Goal: Task Accomplishment & Management: Use online tool/utility

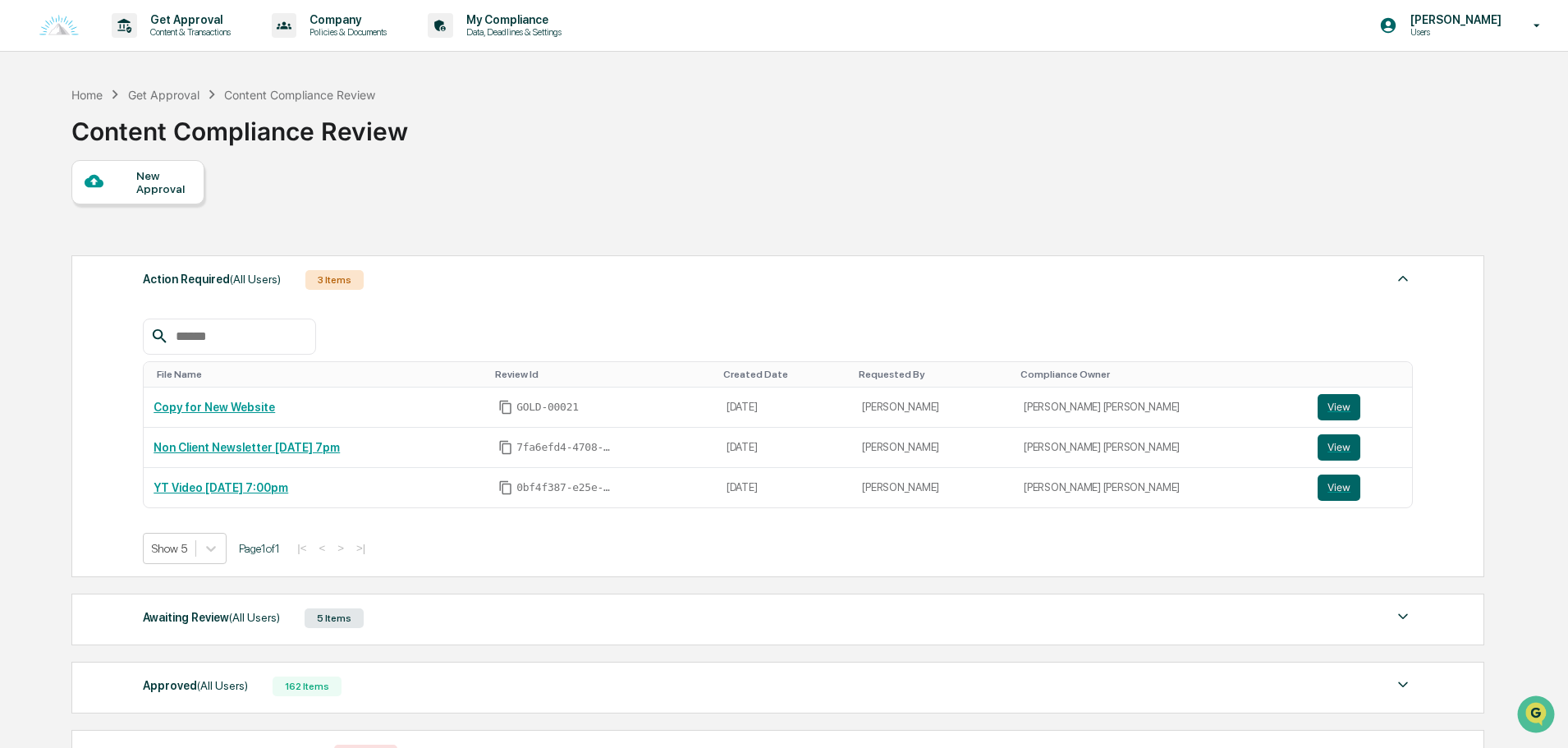
click at [462, 269] on div "Action Required (All Users) 3 Items" at bounding box center [778, 280] width 1270 height 23
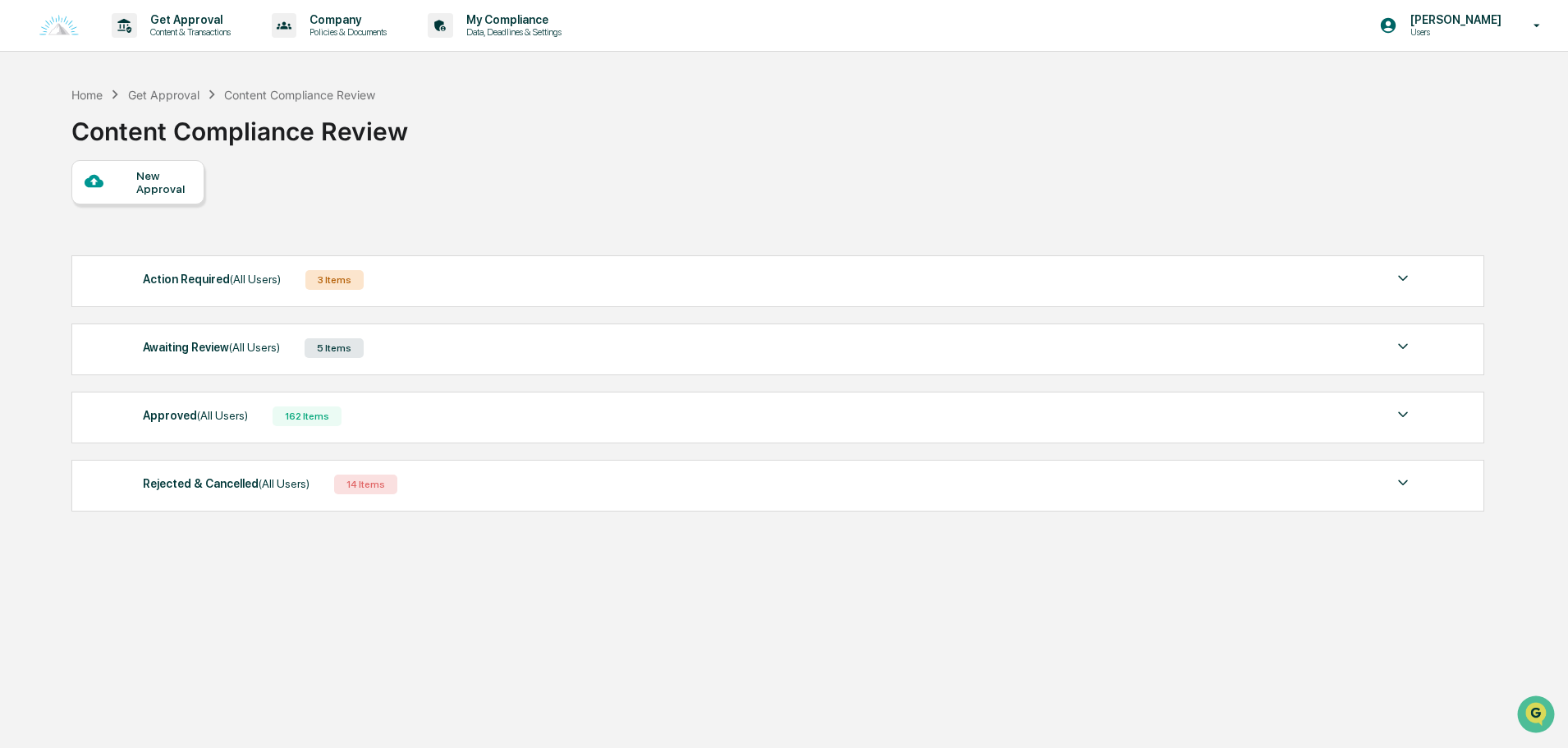
click at [441, 344] on div "Awaiting Review (All Users) 5 Items" at bounding box center [778, 348] width 1270 height 23
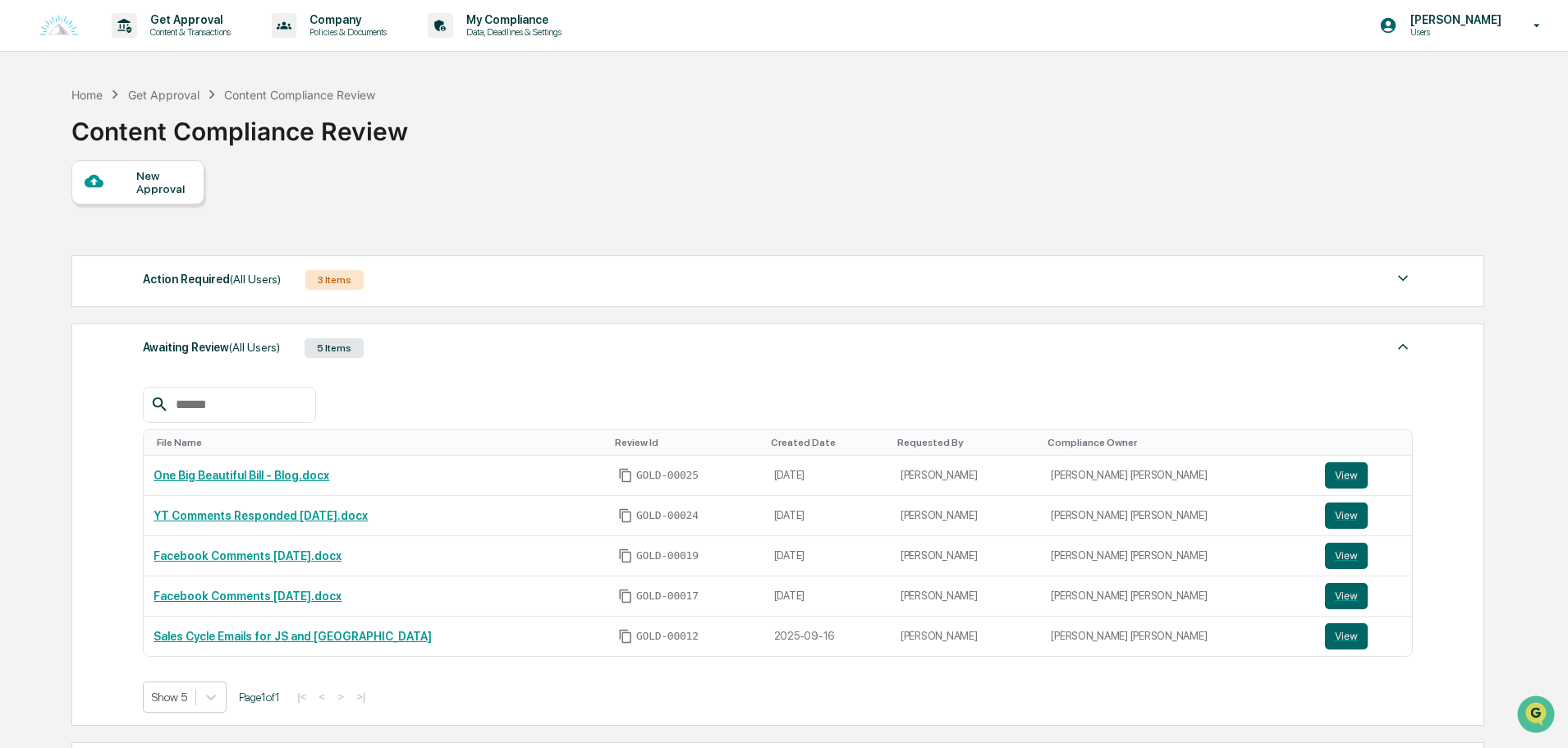
click at [447, 346] on div "Awaiting Review (All Users) 5 Items" at bounding box center [778, 348] width 1270 height 23
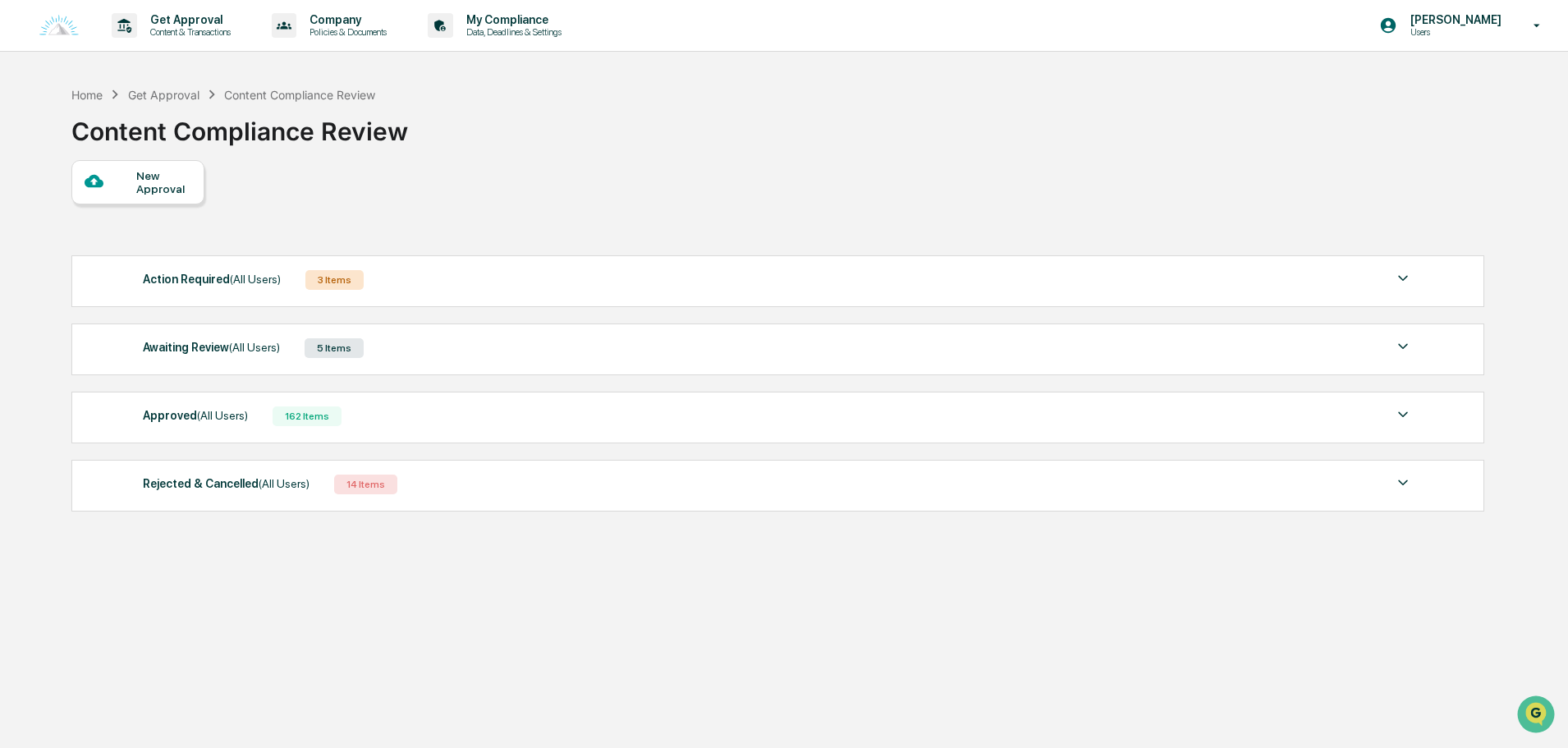
click at [448, 304] on div "Action Required (All Users) 3 Items File Name Review Id Created Date Requested …" at bounding box center [778, 281] width 1413 height 52
click at [452, 295] on div "Action Required (All Users) 3 Items File Name Review Id Created Date Requested …" at bounding box center [778, 281] width 1413 height 52
click at [464, 280] on div "Action Required (All Users) 3 Items" at bounding box center [778, 280] width 1270 height 23
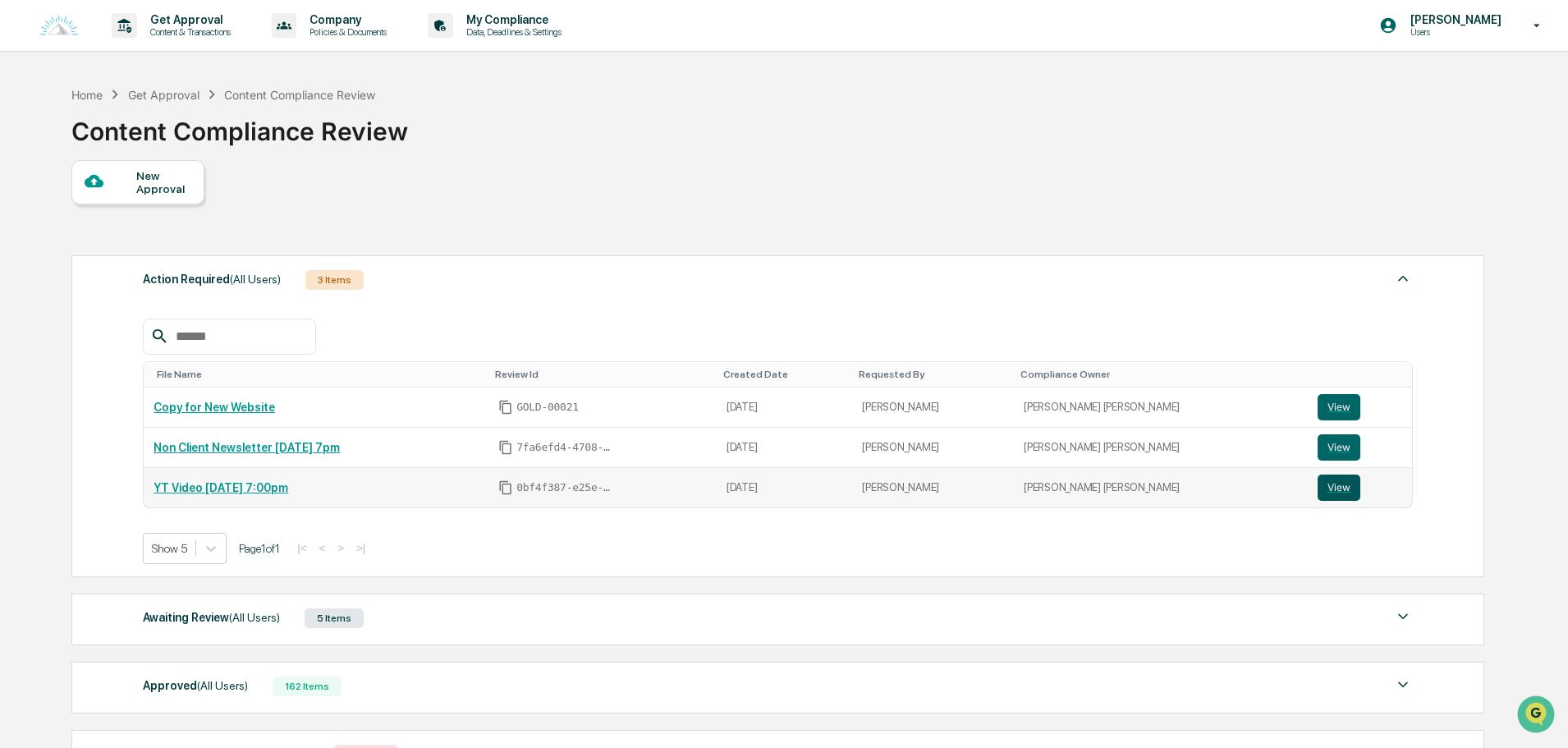
click at [1330, 481] on button "View" at bounding box center [1340, 487] width 42 height 26
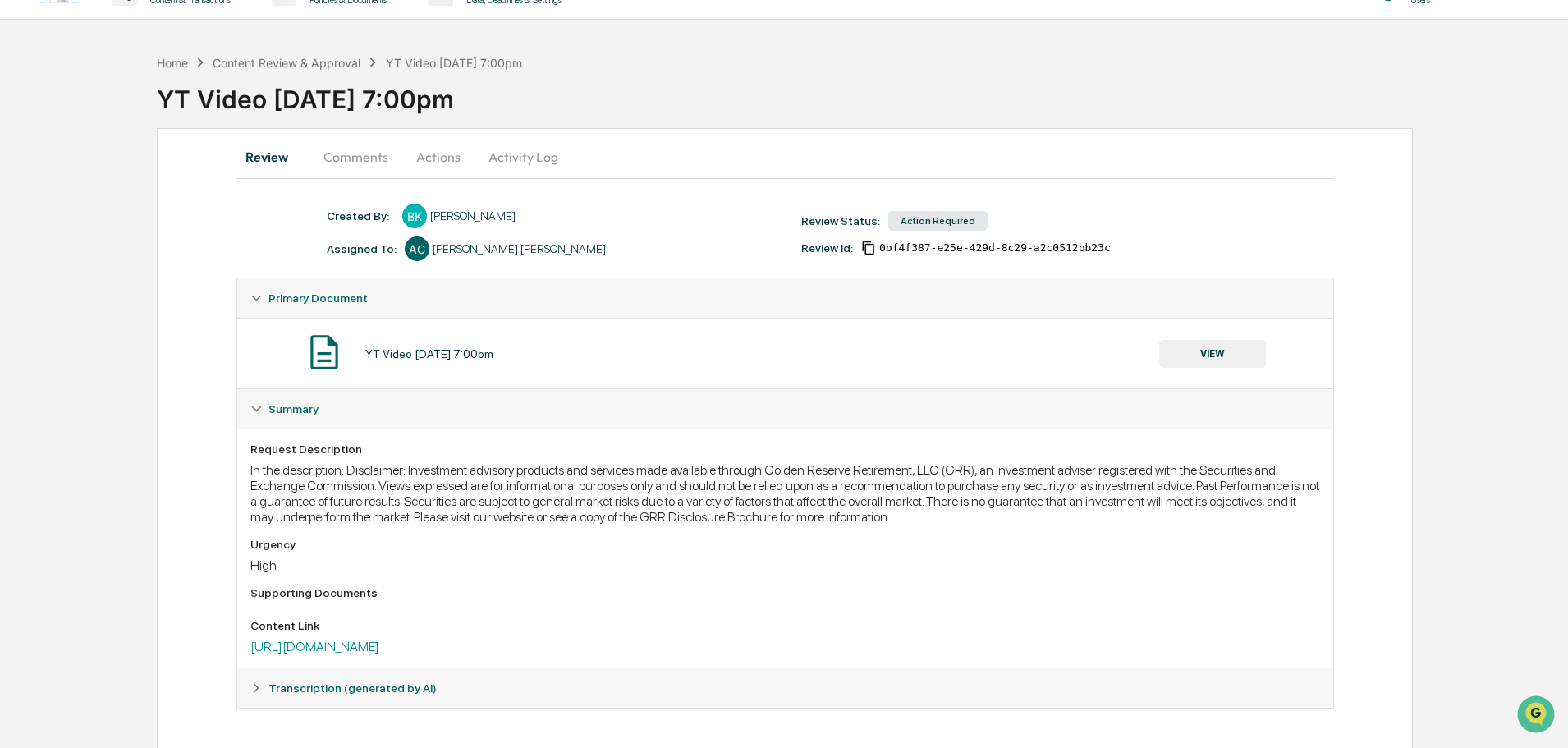
scroll to position [35, 0]
click at [365, 158] on button "Comments" at bounding box center [356, 154] width 92 height 40
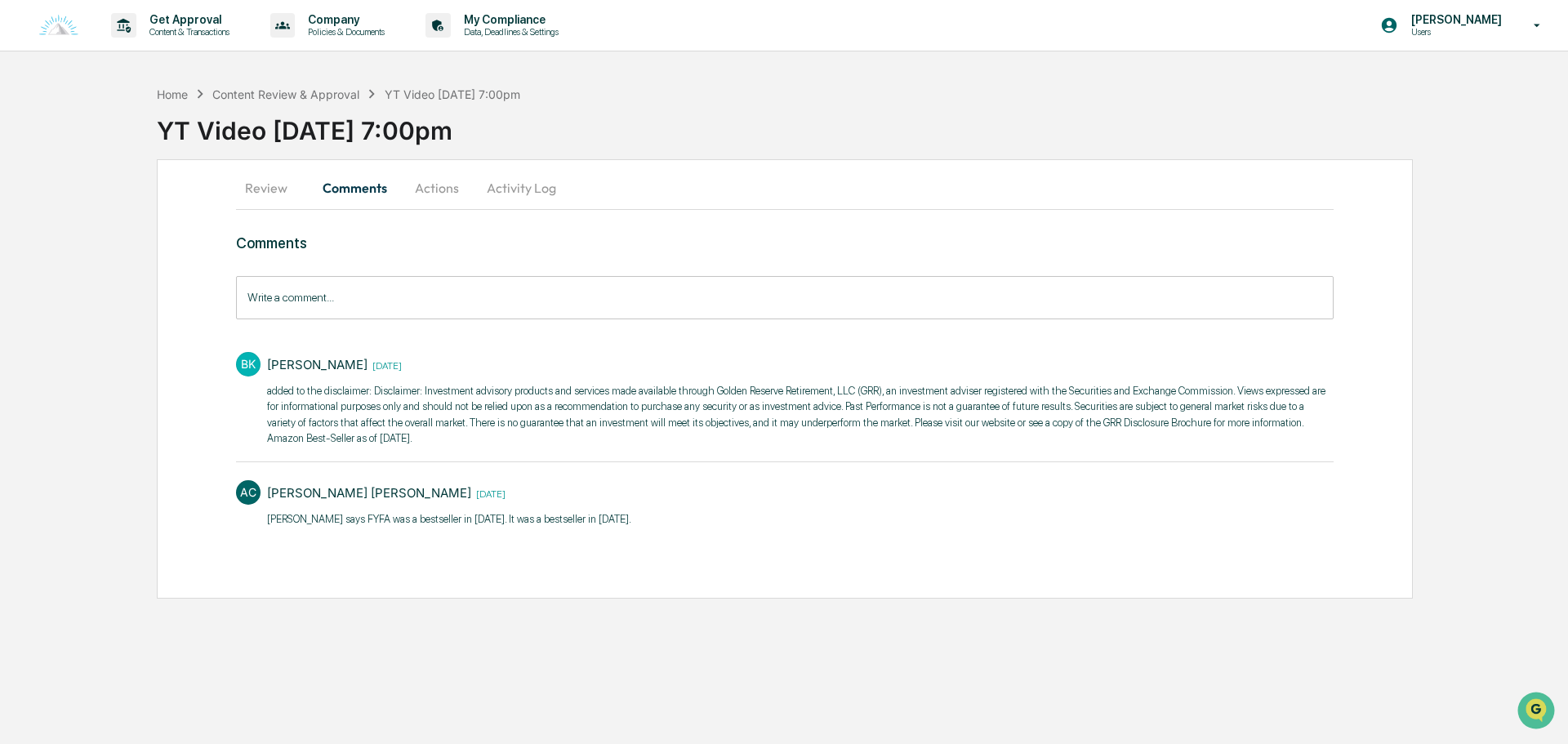
drag, startPoint x: 437, startPoint y: 439, endPoint x: 1252, endPoint y: 424, distance: 815.1
click at [1252, 424] on p "added to the disclaimer: Disclaimer: Investment advisory products and services …" at bounding box center [800, 415] width 1067 height 63
click at [427, 441] on p "added to the disclaimer: Disclaimer: Investment advisory products and services …" at bounding box center [800, 415] width 1067 height 63
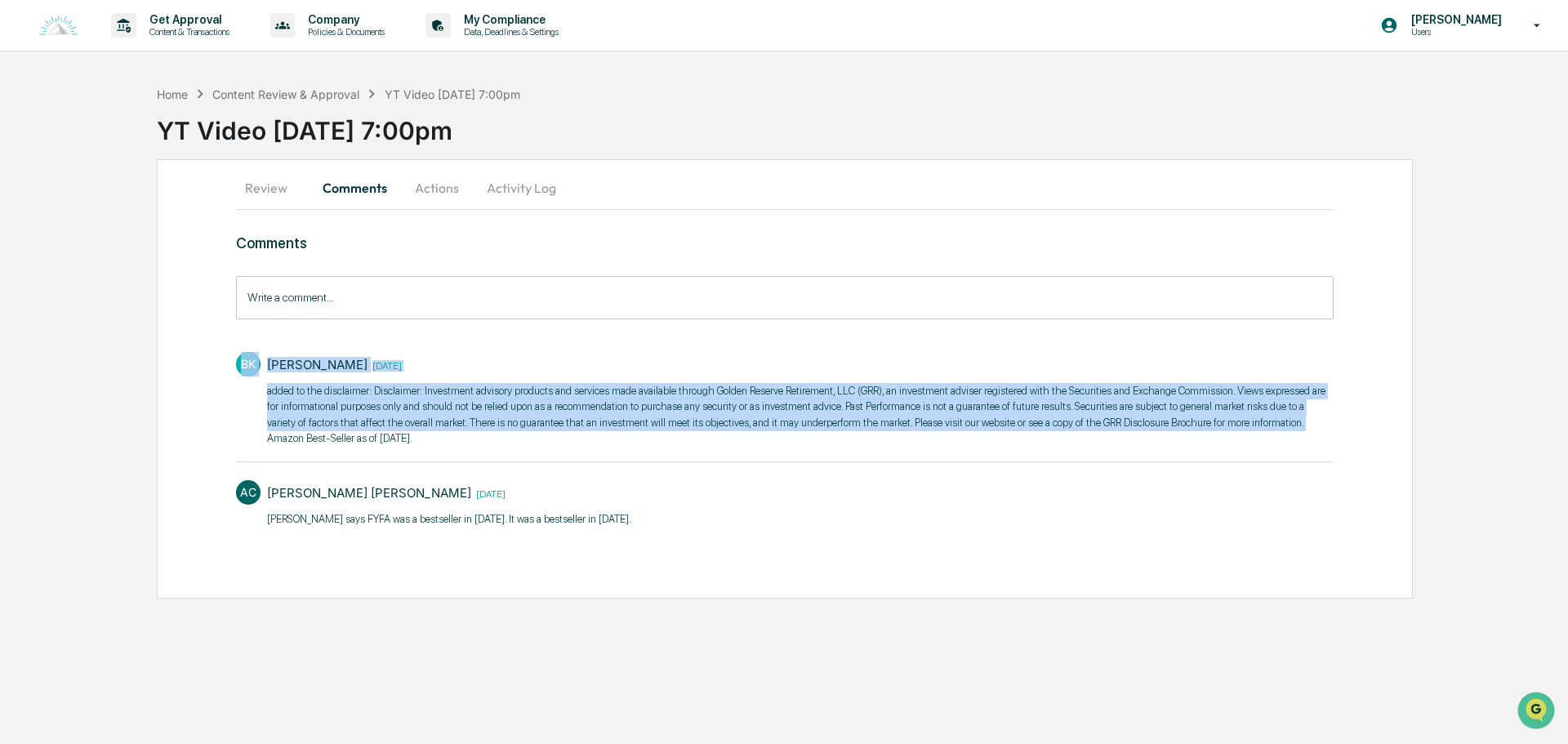
drag, startPoint x: 427, startPoint y: 441, endPoint x: 1256, endPoint y: 421, distance: 829.2
click at [1256, 421] on p "added to the disclaimer: Disclaimer: Investment advisory products and services …" at bounding box center [800, 415] width 1067 height 63
click at [1209, 446] on p "added to the disclaimer: Disclaimer: Investment advisory products and services …" at bounding box center [800, 415] width 1067 height 63
